Goal: Task Accomplishment & Management: Use online tool/utility

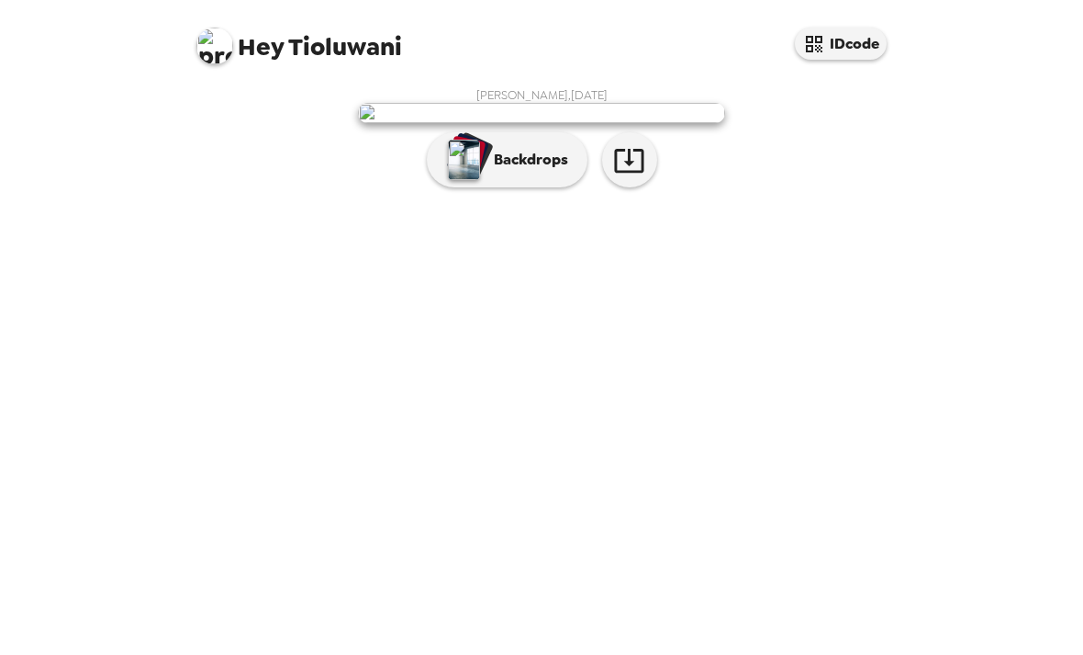
click at [575, 123] on img at bounding box center [541, 113] width 367 height 20
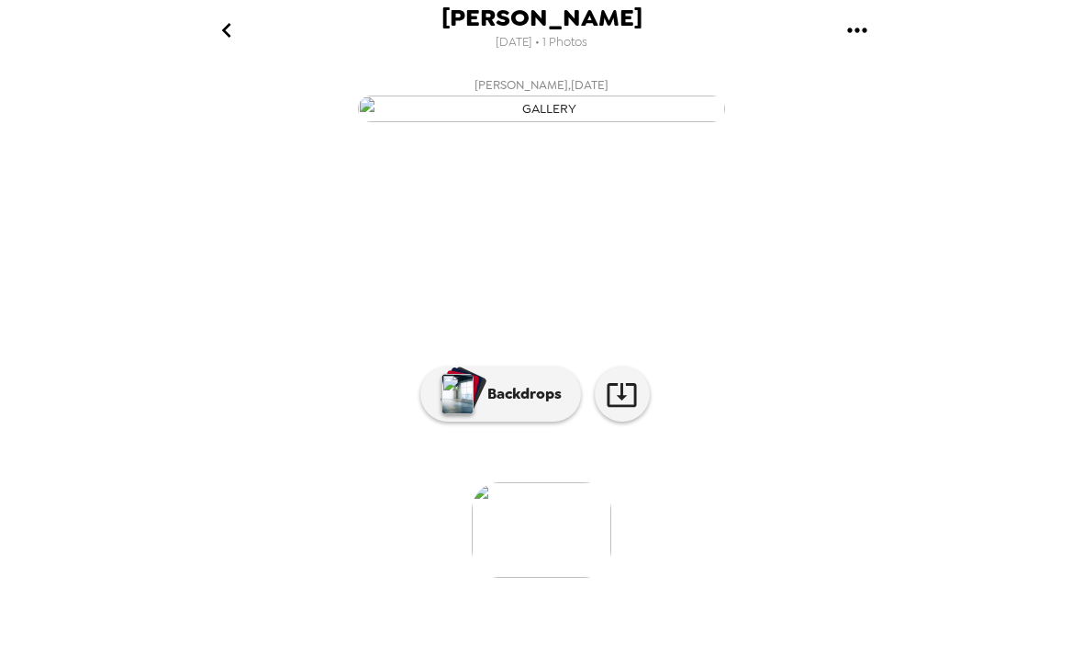
scroll to position [-1, 0]
click at [856, 22] on icon "gallery menu" at bounding box center [857, 30] width 29 height 29
click at [837, 364] on div at bounding box center [541, 327] width 1083 height 655
click at [466, 414] on img "button" at bounding box center [458, 394] width 32 height 40
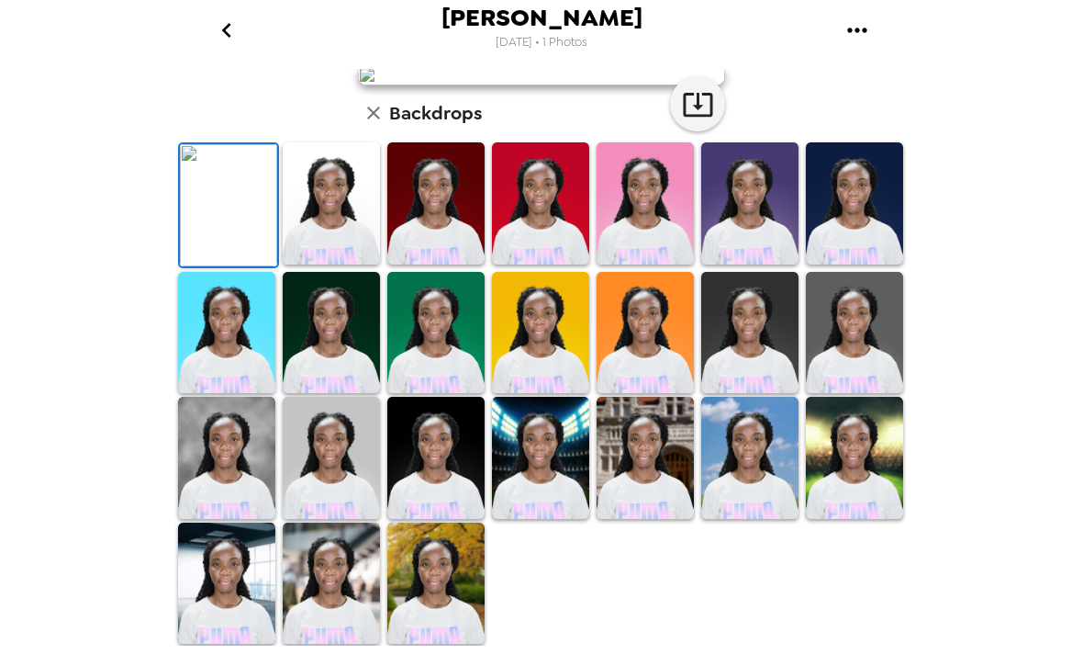
scroll to position [186, 0]
click at [674, 264] on img at bounding box center [645, 203] width 97 height 122
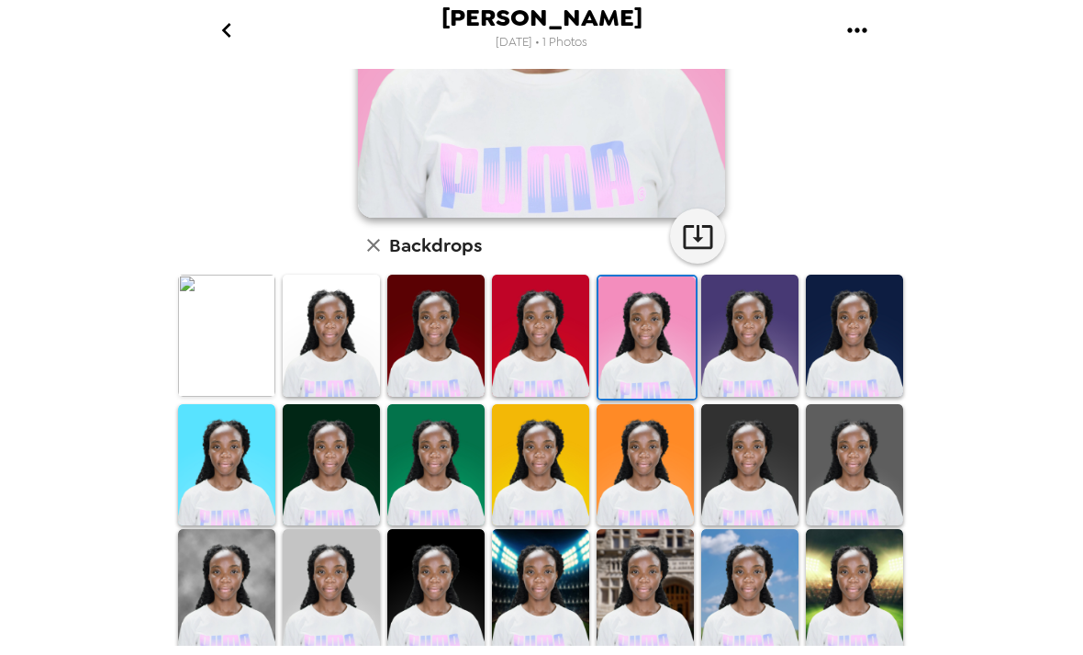
scroll to position [357, 0]
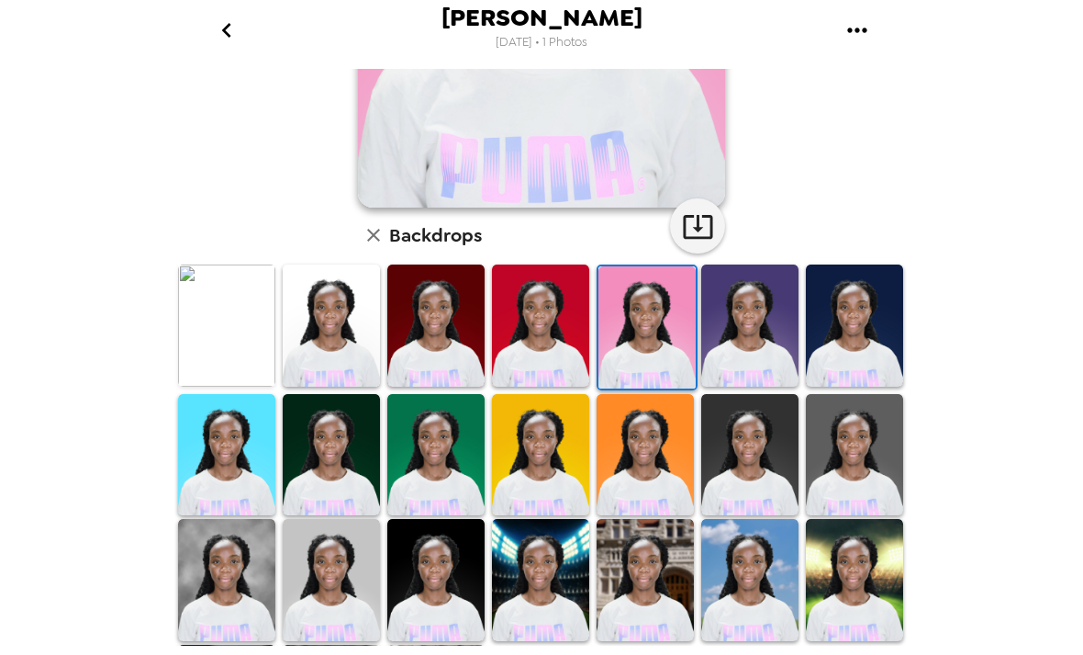
click at [240, 344] on img at bounding box center [226, 325] width 97 height 122
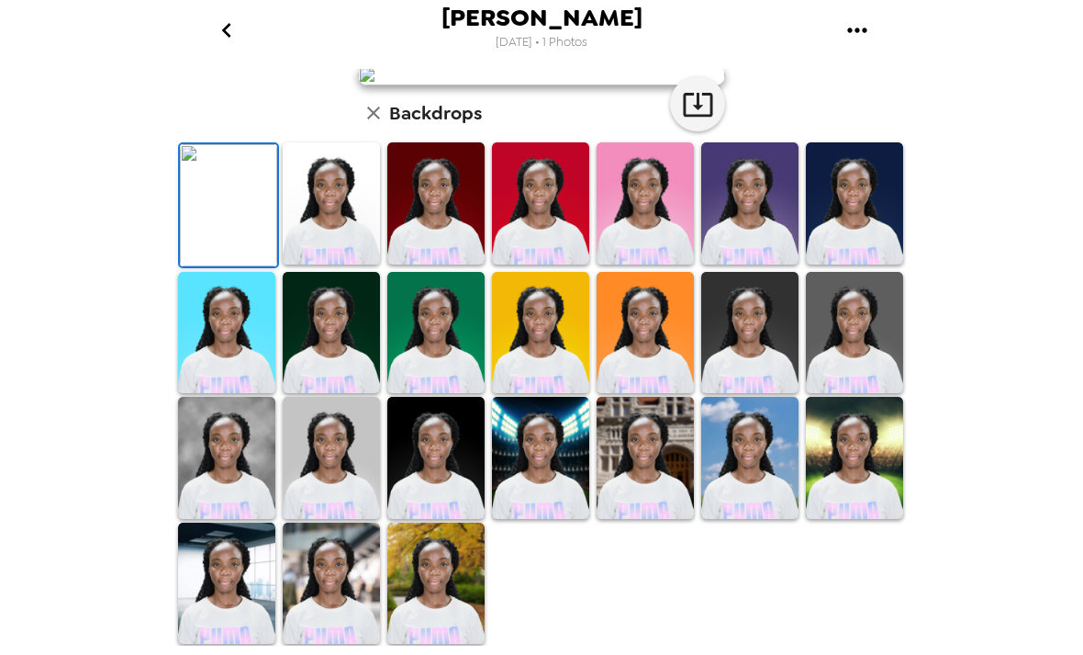
scroll to position [104, 0]
click at [309, 264] on img at bounding box center [331, 203] width 97 height 122
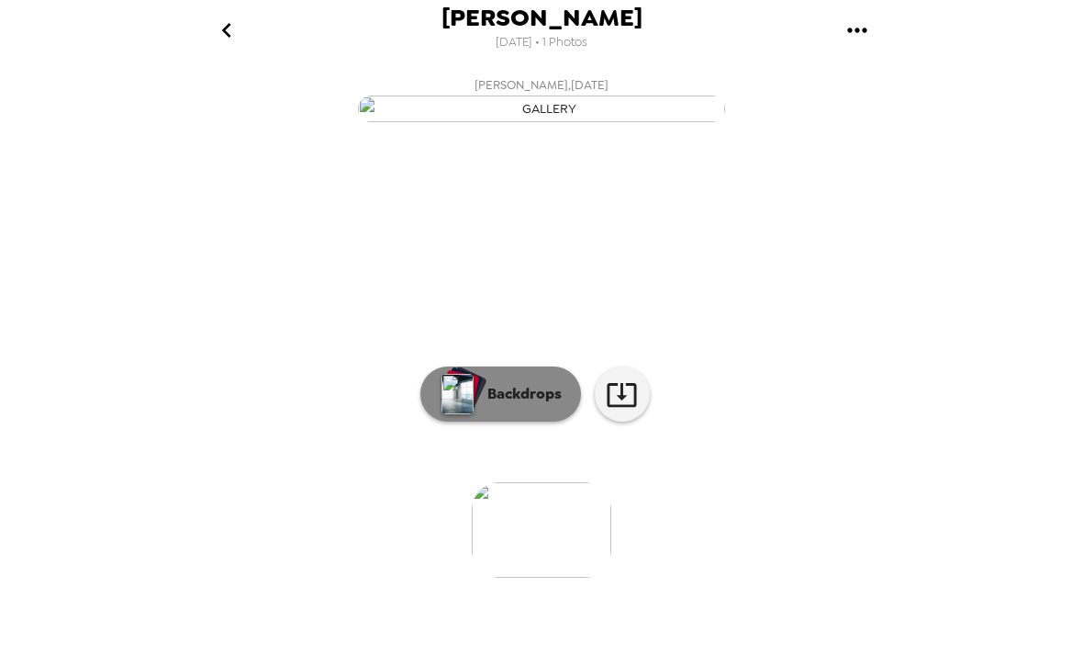
click at [509, 405] on p "Backdrops" at bounding box center [520, 394] width 84 height 22
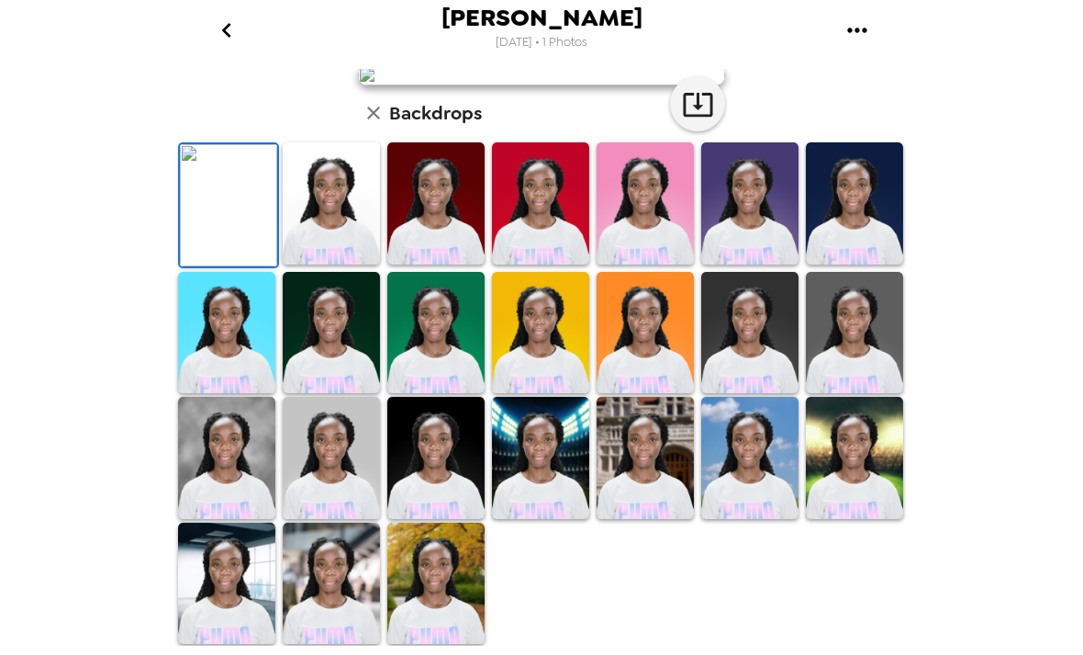
scroll to position [441, 0]
click at [467, 583] on img at bounding box center [435, 583] width 97 height 122
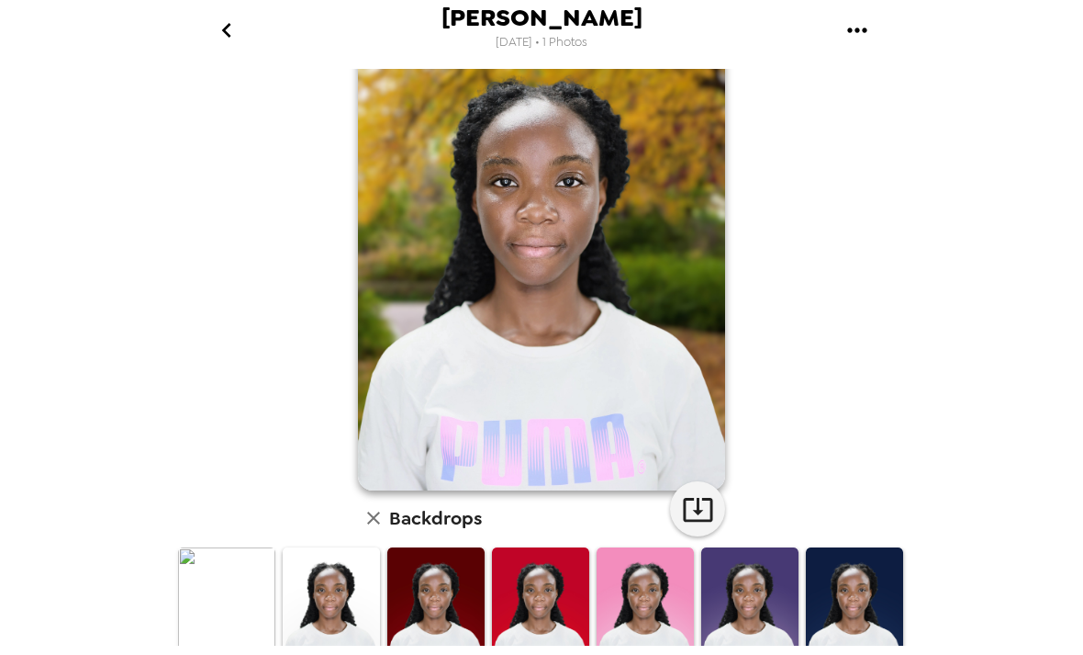
scroll to position [70, 0]
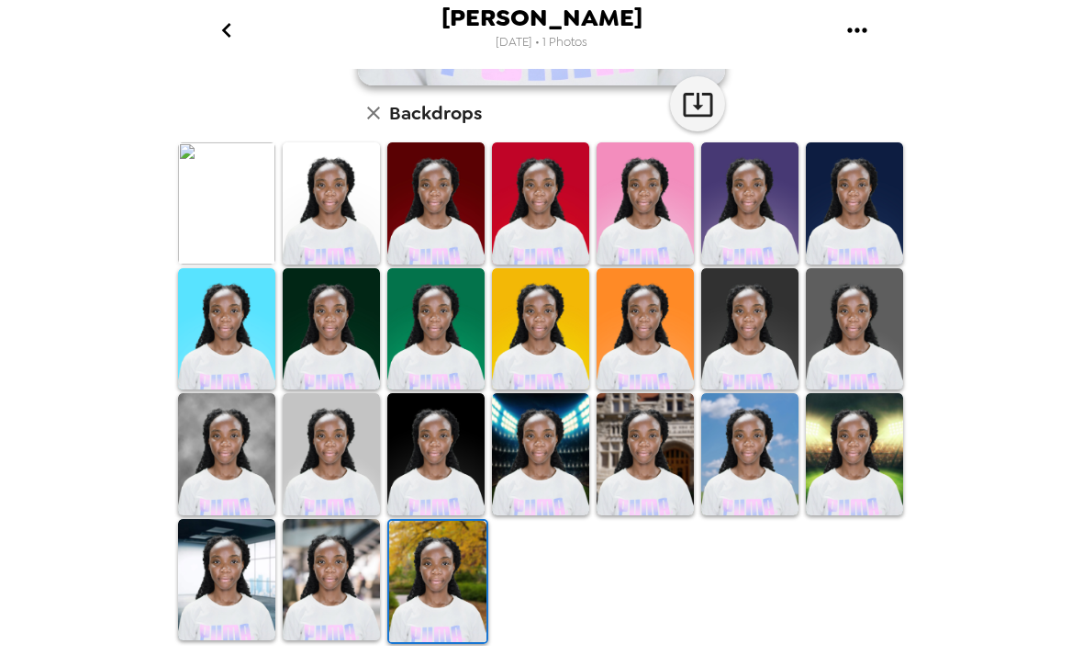
click at [546, 476] on img at bounding box center [540, 454] width 97 height 122
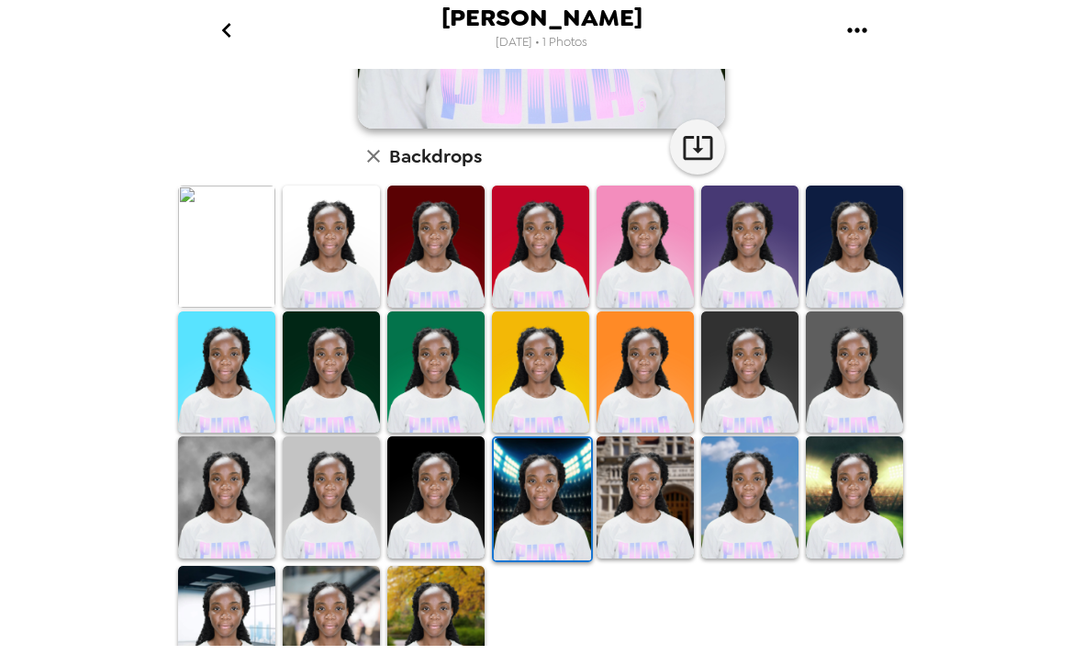
scroll to position [477, 0]
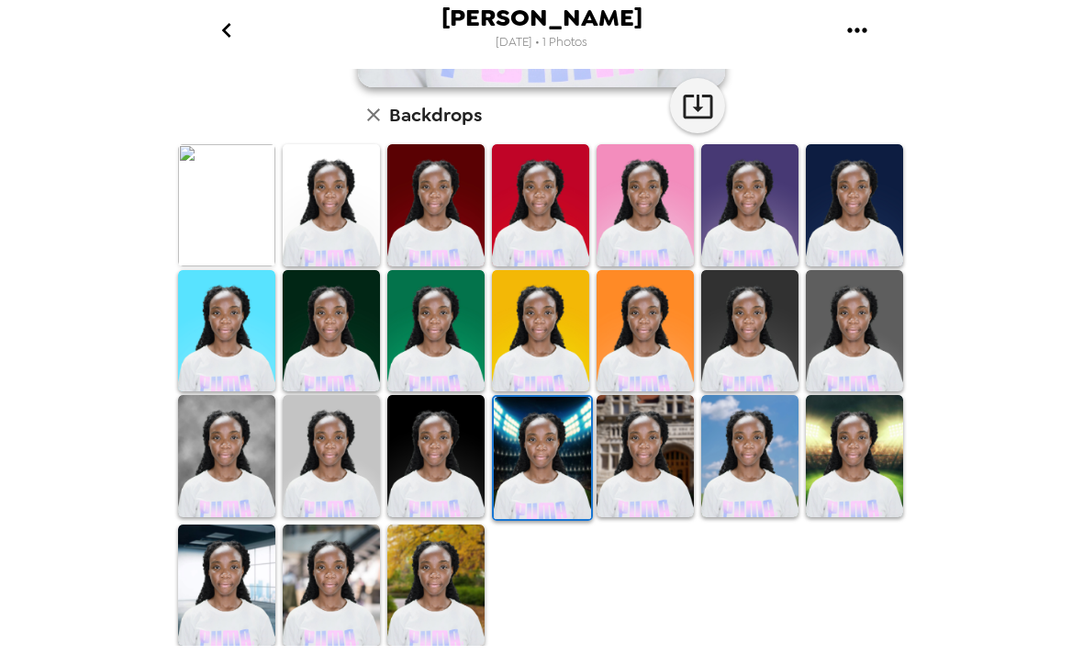
click at [861, 441] on img at bounding box center [854, 456] width 97 height 122
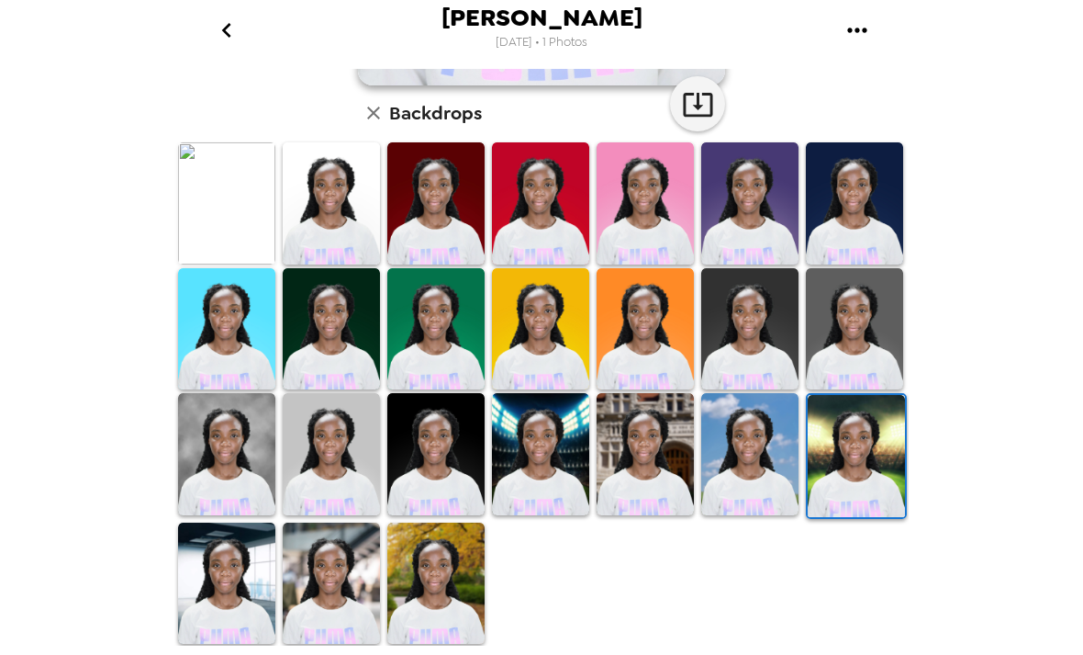
scroll to position [481, 0]
click at [248, 586] on img at bounding box center [226, 583] width 97 height 122
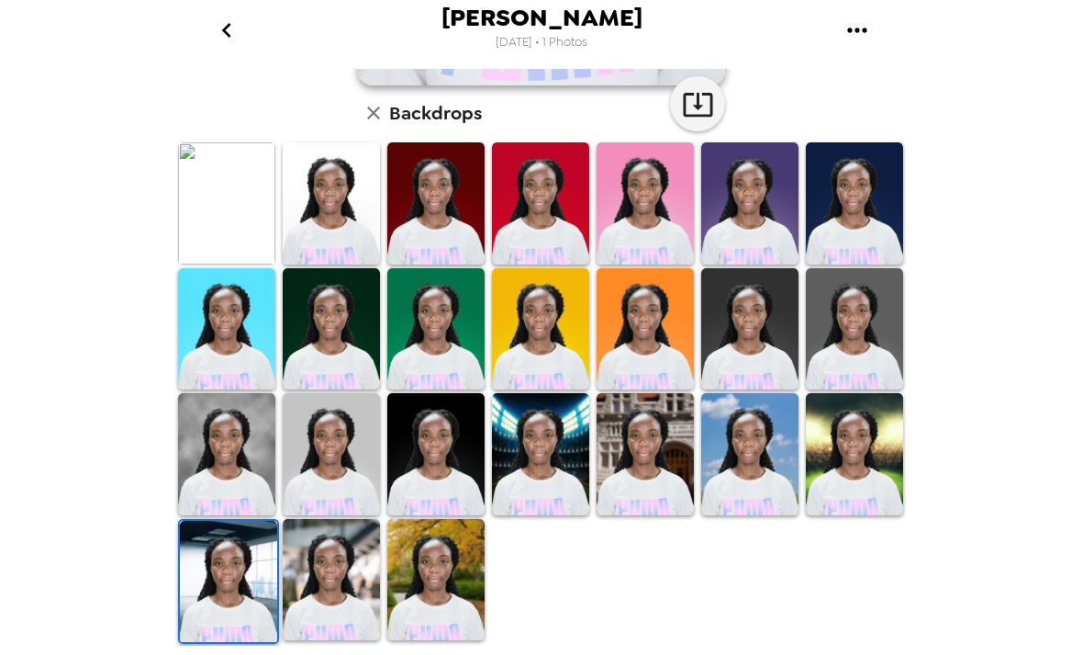
click at [756, 482] on img at bounding box center [749, 454] width 97 height 122
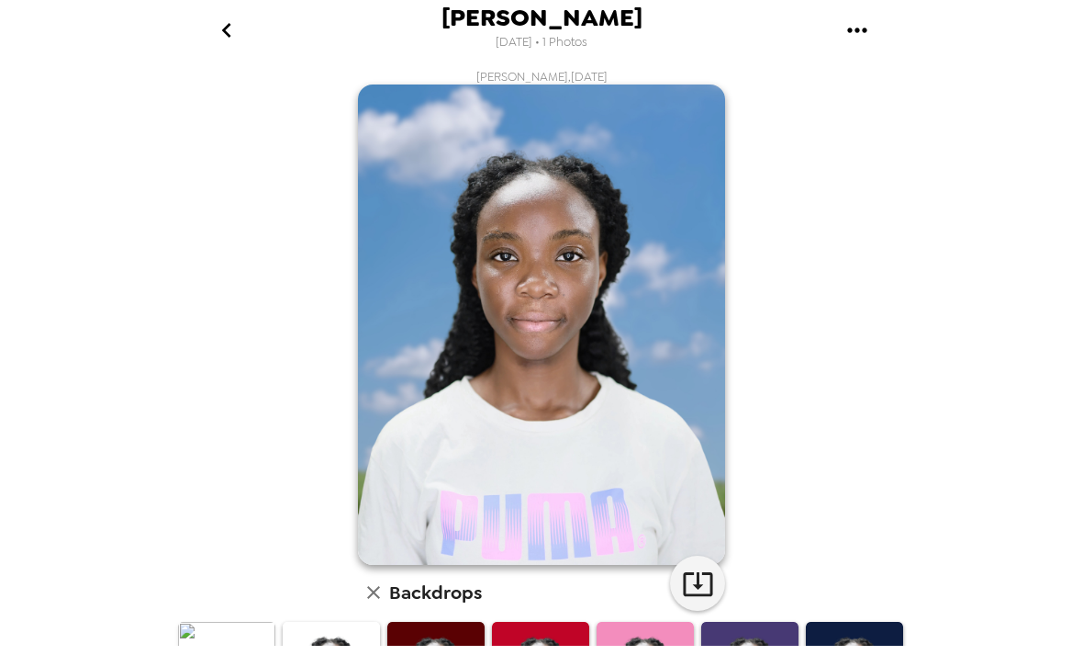
scroll to position [0, 0]
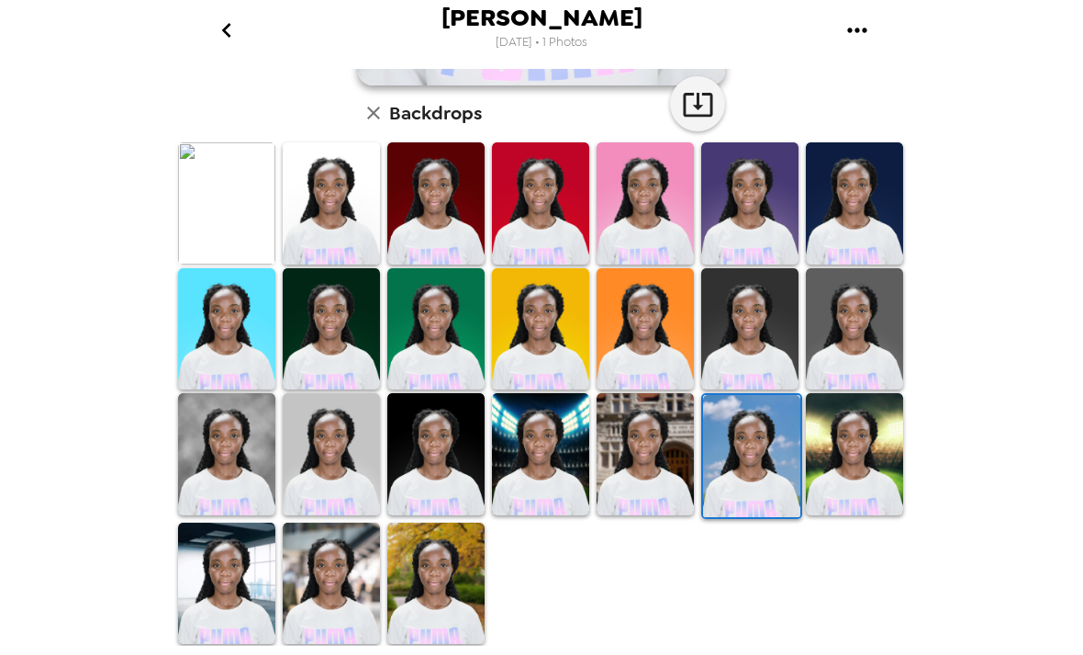
click at [655, 469] on img at bounding box center [645, 454] width 97 height 122
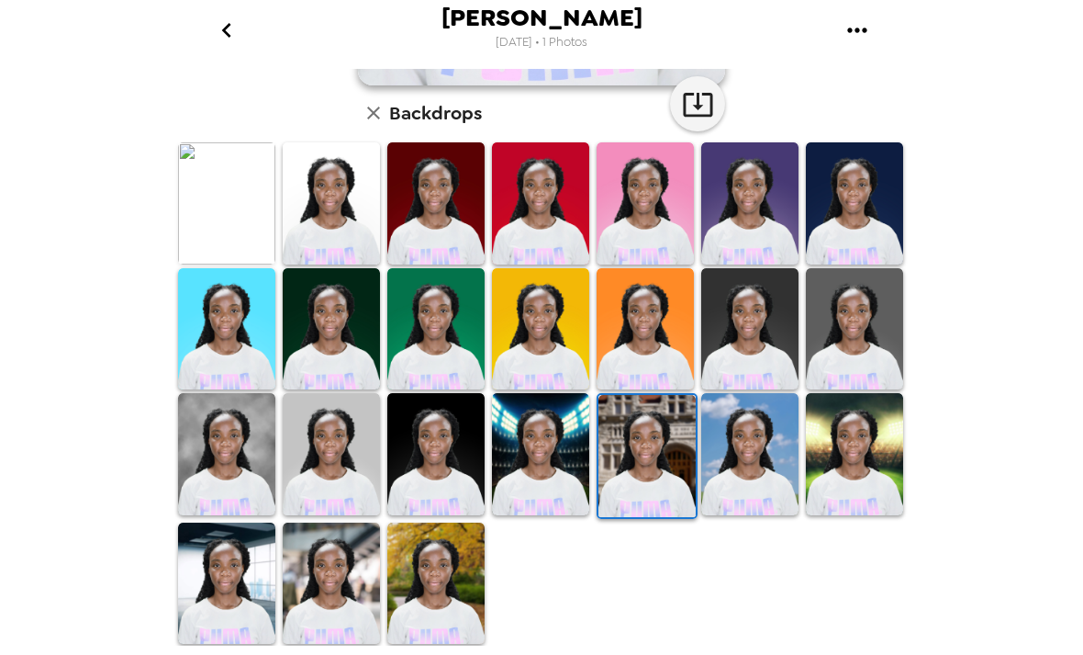
scroll to position [477, 0]
click at [863, 319] on img at bounding box center [854, 329] width 97 height 122
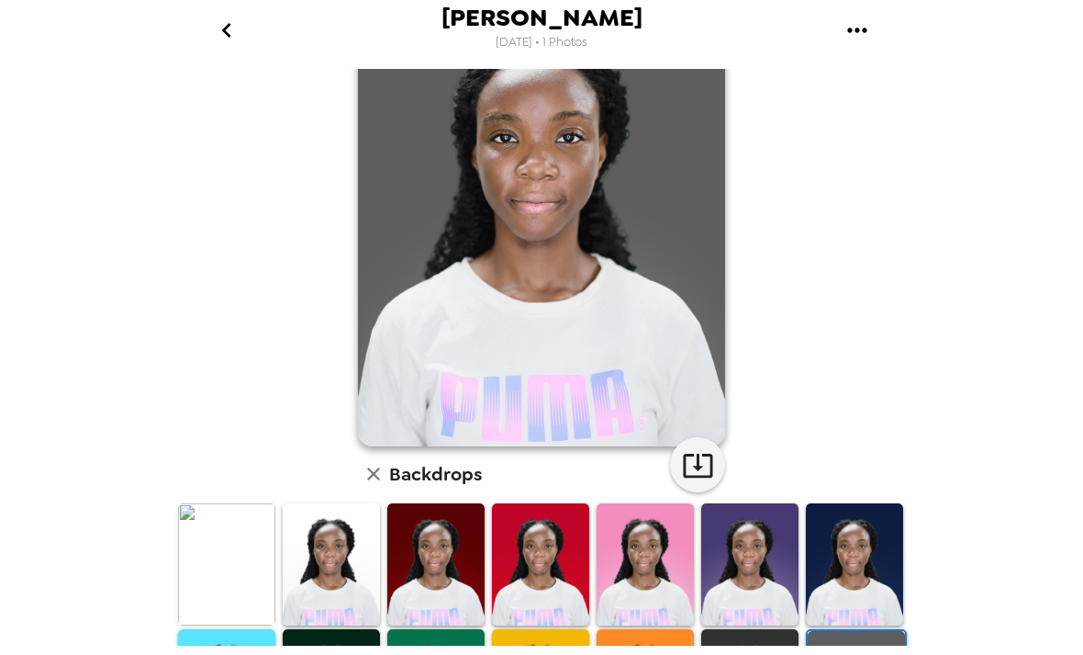
scroll to position [138, 0]
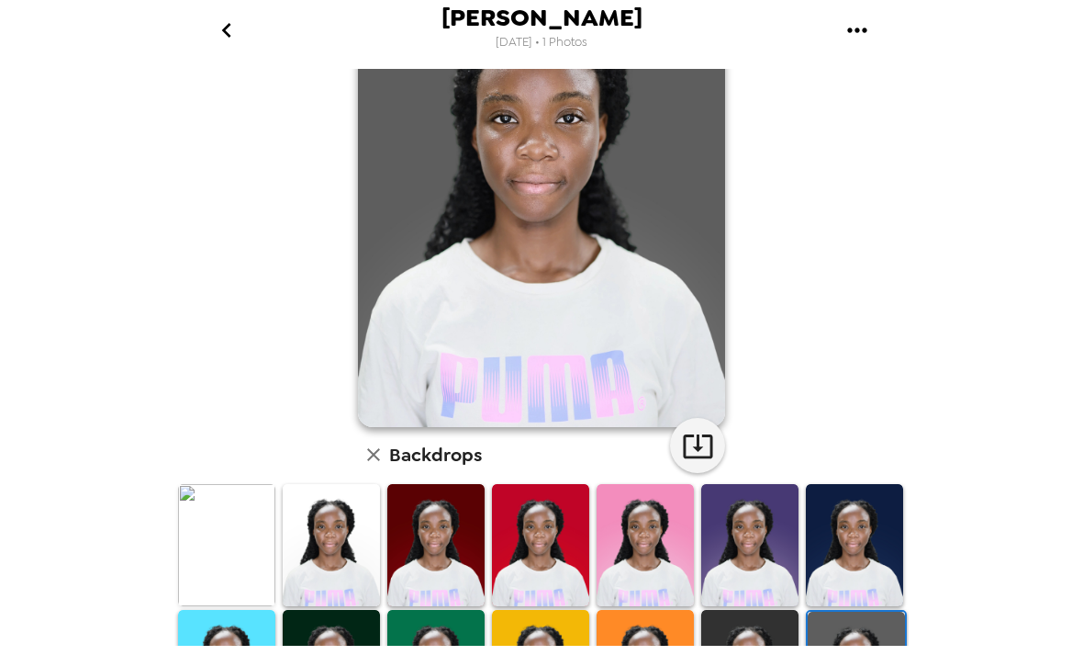
click at [259, 530] on img at bounding box center [226, 545] width 97 height 122
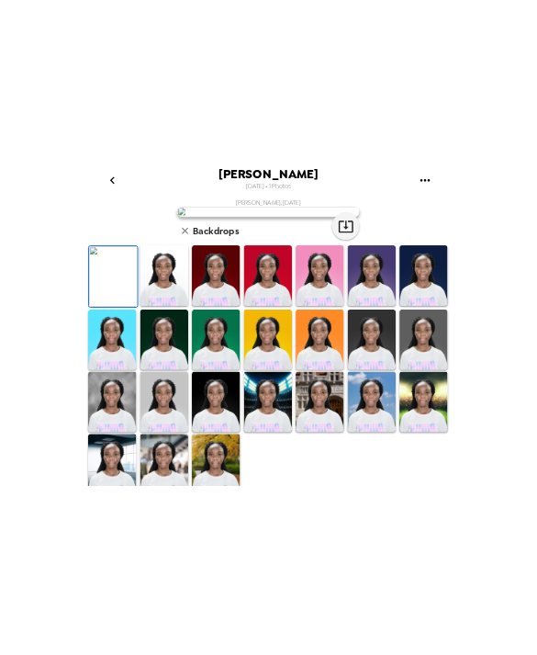
scroll to position [0, 0]
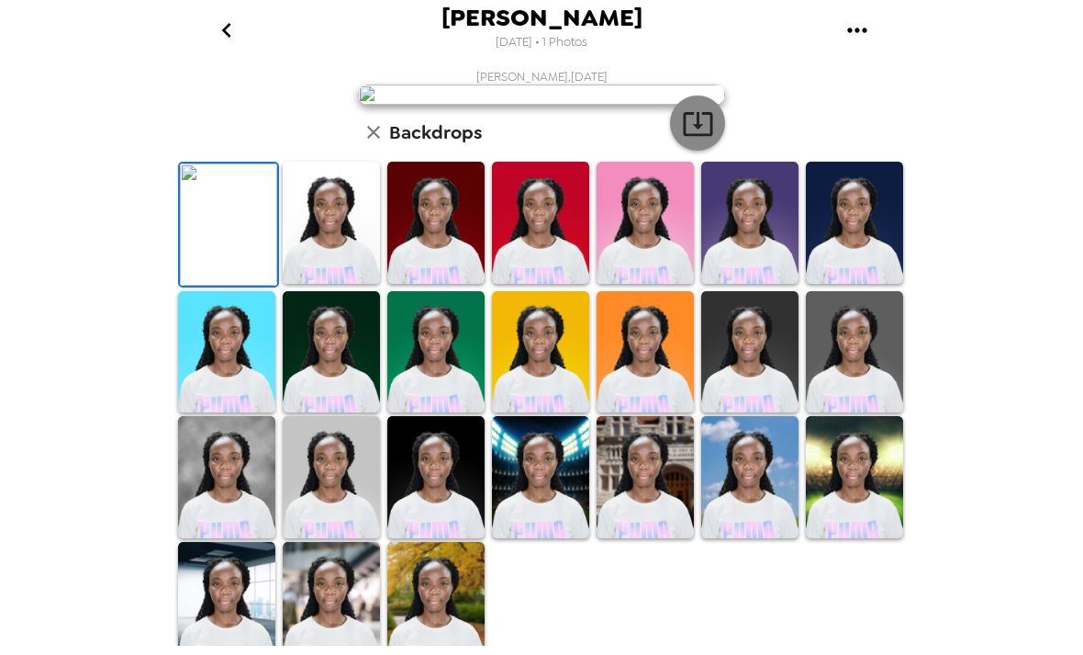
click at [695, 140] on icon "button" at bounding box center [698, 123] width 32 height 32
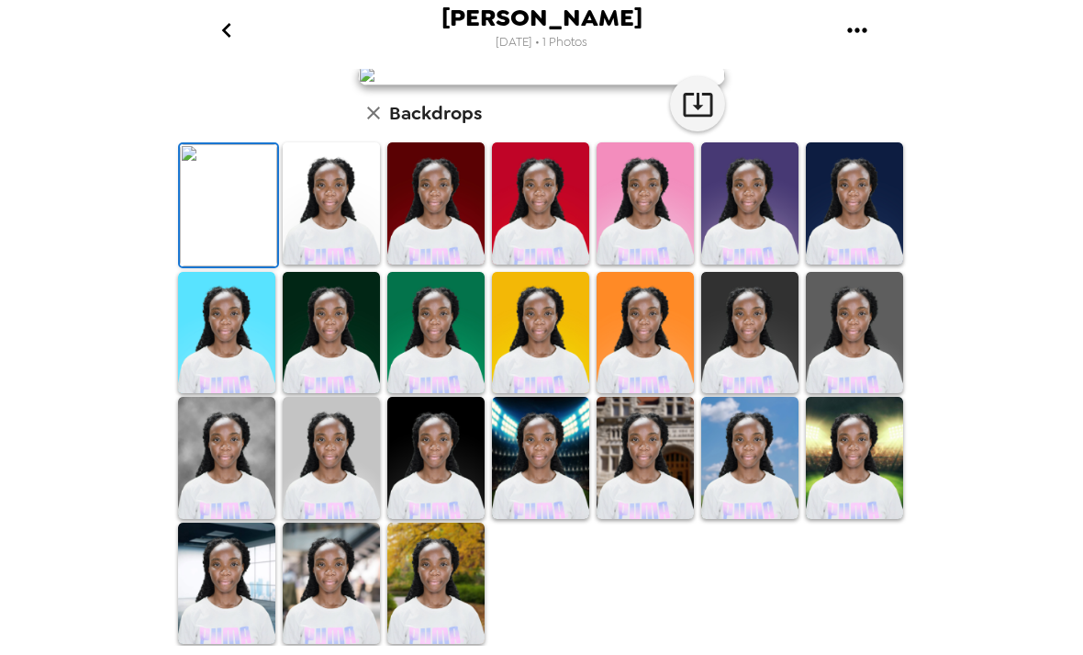
scroll to position [482, 0]
